Goal: Register for event/course

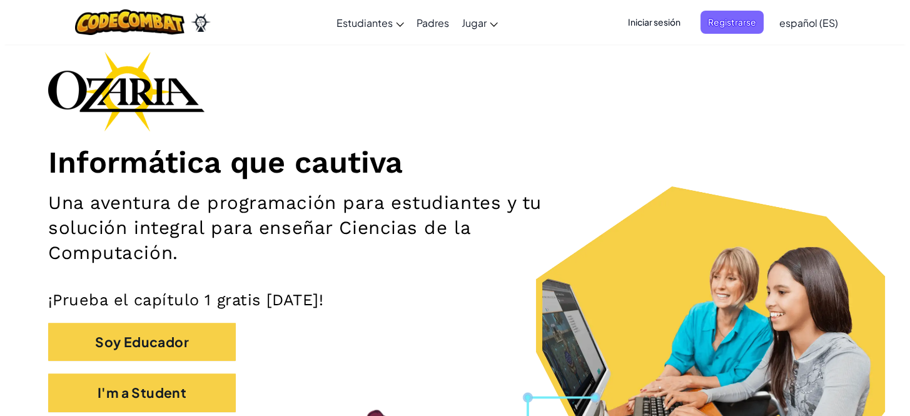
scroll to position [113, 0]
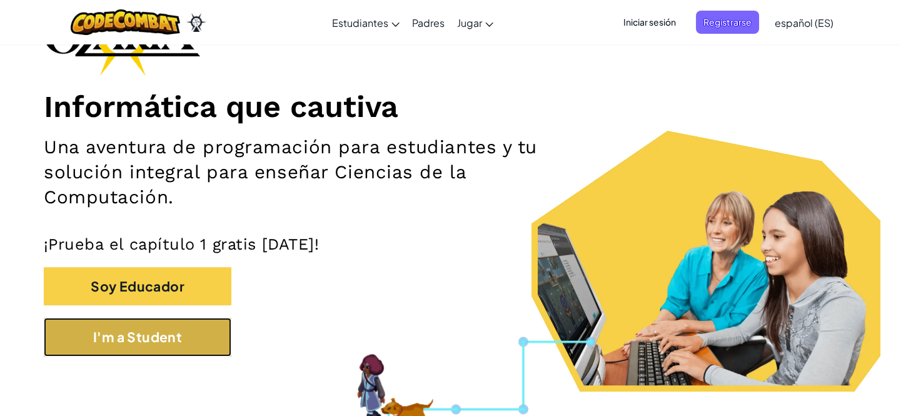
click at [199, 334] on button "I'm a Student" at bounding box center [138, 337] width 188 height 39
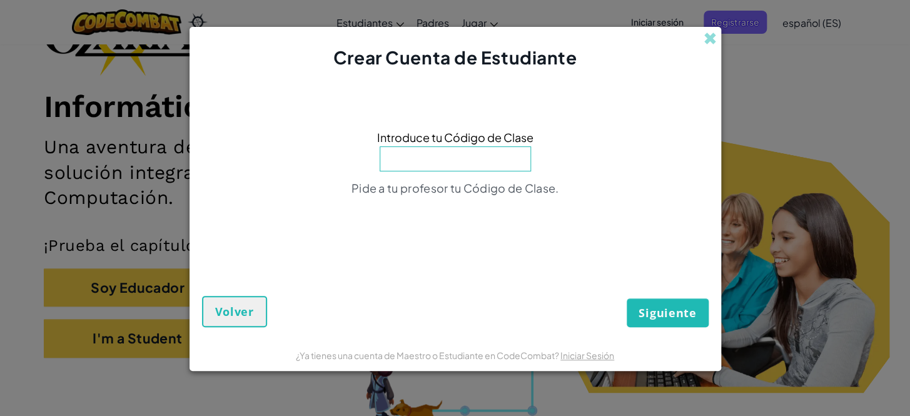
click button "Siguiente" at bounding box center [666, 312] width 81 height 29
drag, startPoint x: 428, startPoint y: 134, endPoint x: 419, endPoint y: 146, distance: 15.1
click at [420, 138] on span "Introduce tu Código de Clase" at bounding box center [455, 137] width 156 height 18
click at [428, 163] on input at bounding box center [454, 158] width 151 height 25
type input "PathBoatShape"
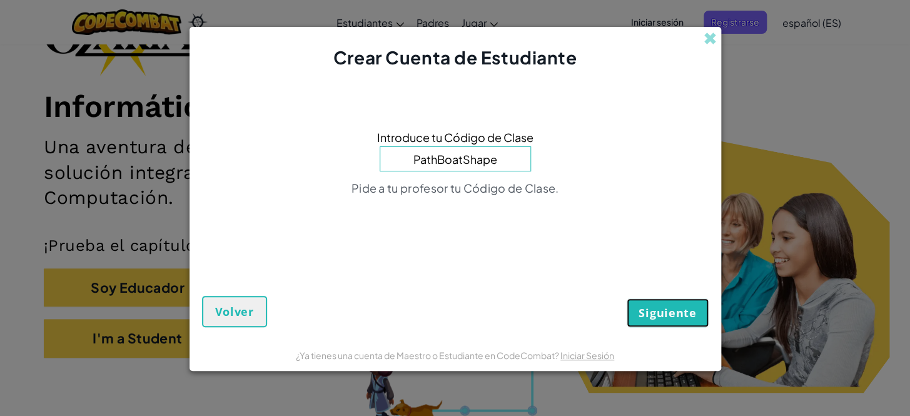
click at [683, 314] on span "Siguiente" at bounding box center [667, 312] width 58 height 15
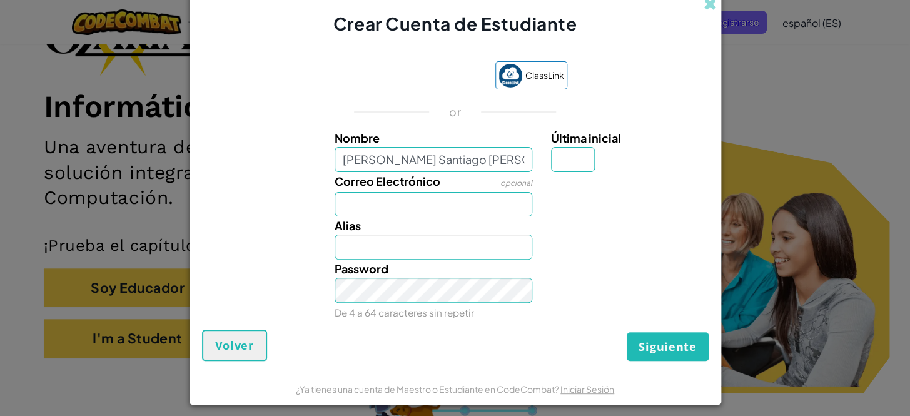
type input "Estefania Santiago Ruiz"
click at [408, 206] on input "Correo Electrónico" at bounding box center [433, 204] width 198 height 25
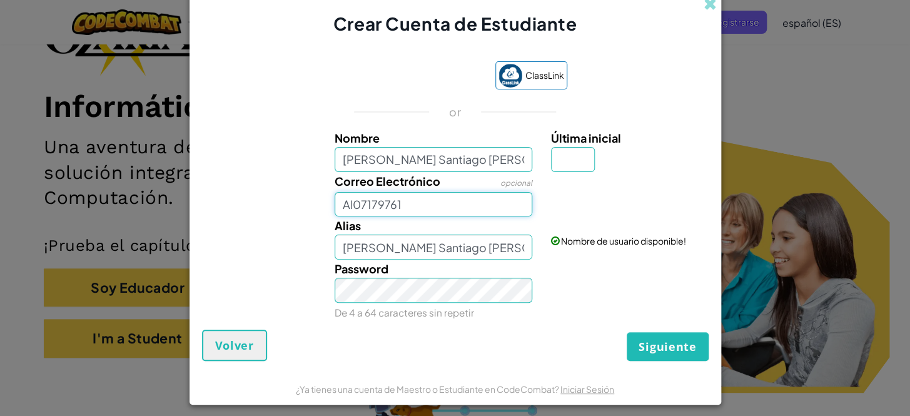
paste input "@"
type input "Al07179761@tecmilenio.mx"
click at [311, 276] on div "Password De 4 a 64 caracteres sin repetir" at bounding box center [455, 290] width 519 height 62
click at [566, 159] on input "Última inicial" at bounding box center [573, 159] width 44 height 25
type input "Z"
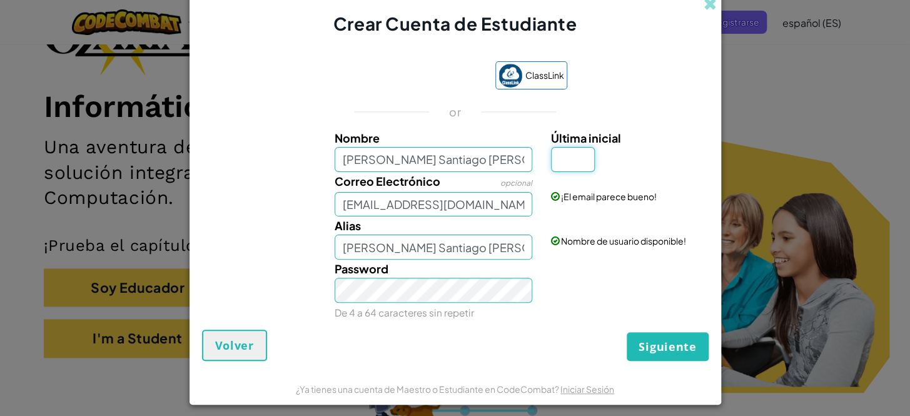
type input "z"
type input "A"
type input "[PERSON_NAME]"
click at [671, 339] on span "Siguiente" at bounding box center [667, 346] width 58 height 15
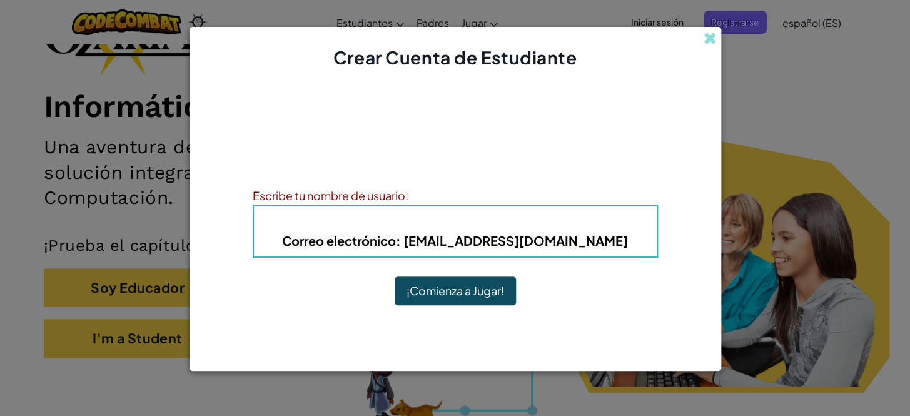
click at [499, 286] on button "¡Comienza a Jugar!" at bounding box center [454, 290] width 121 height 29
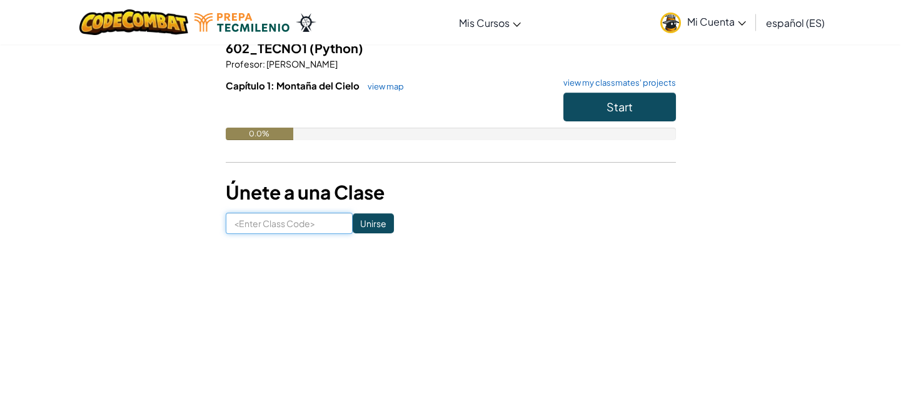
click at [296, 221] on input at bounding box center [289, 223] width 127 height 21
type input "PathBoatShape"
click at [371, 218] on input "Unirse" at bounding box center [373, 223] width 41 height 20
